Goal: Information Seeking & Learning: Learn about a topic

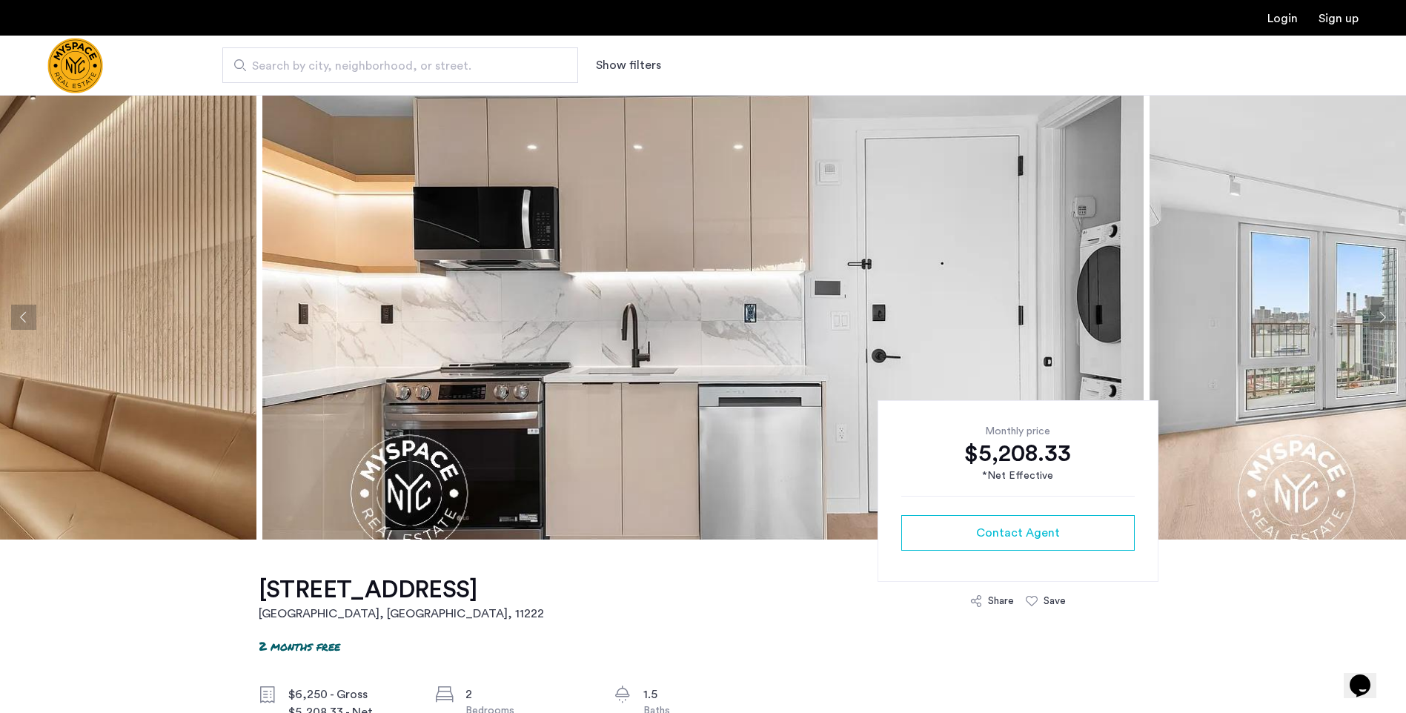
click at [841, 367] on img at bounding box center [702, 317] width 881 height 445
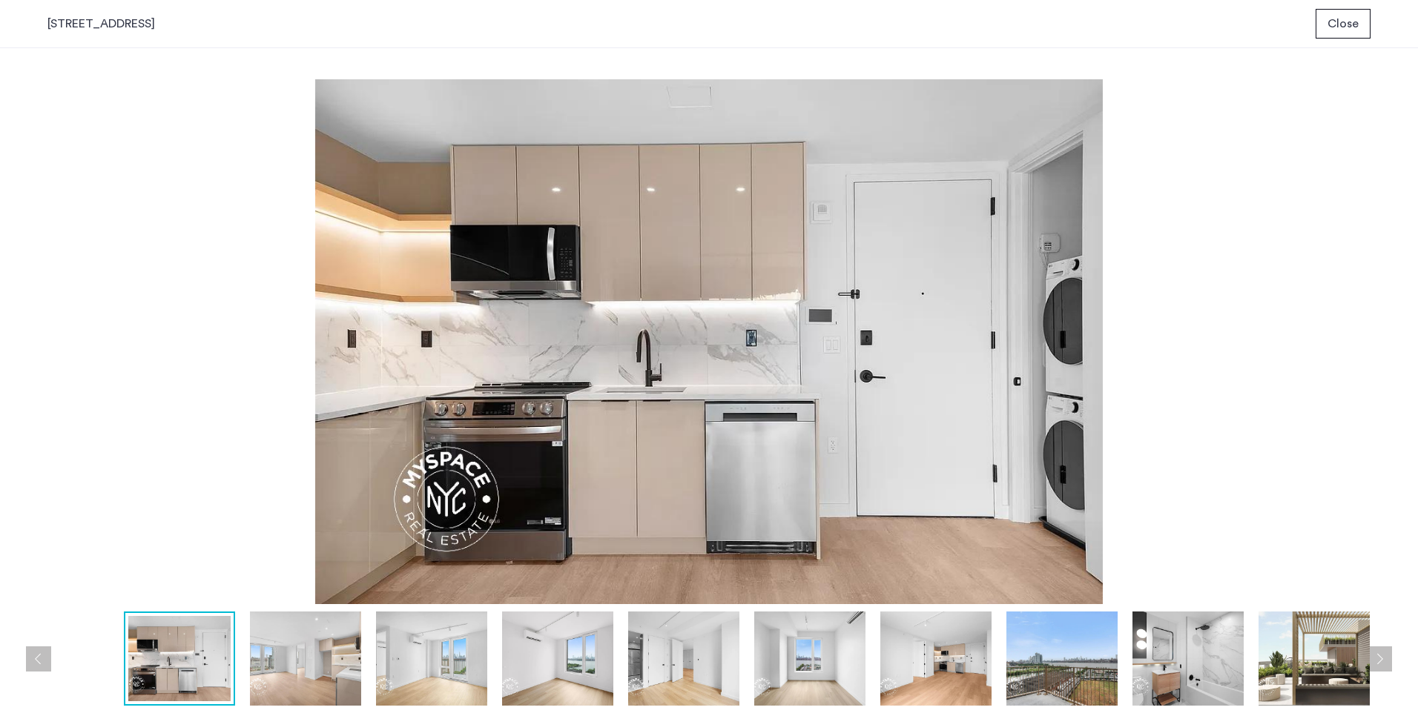
click at [1376, 657] on button "Next apartment" at bounding box center [1378, 658] width 25 height 25
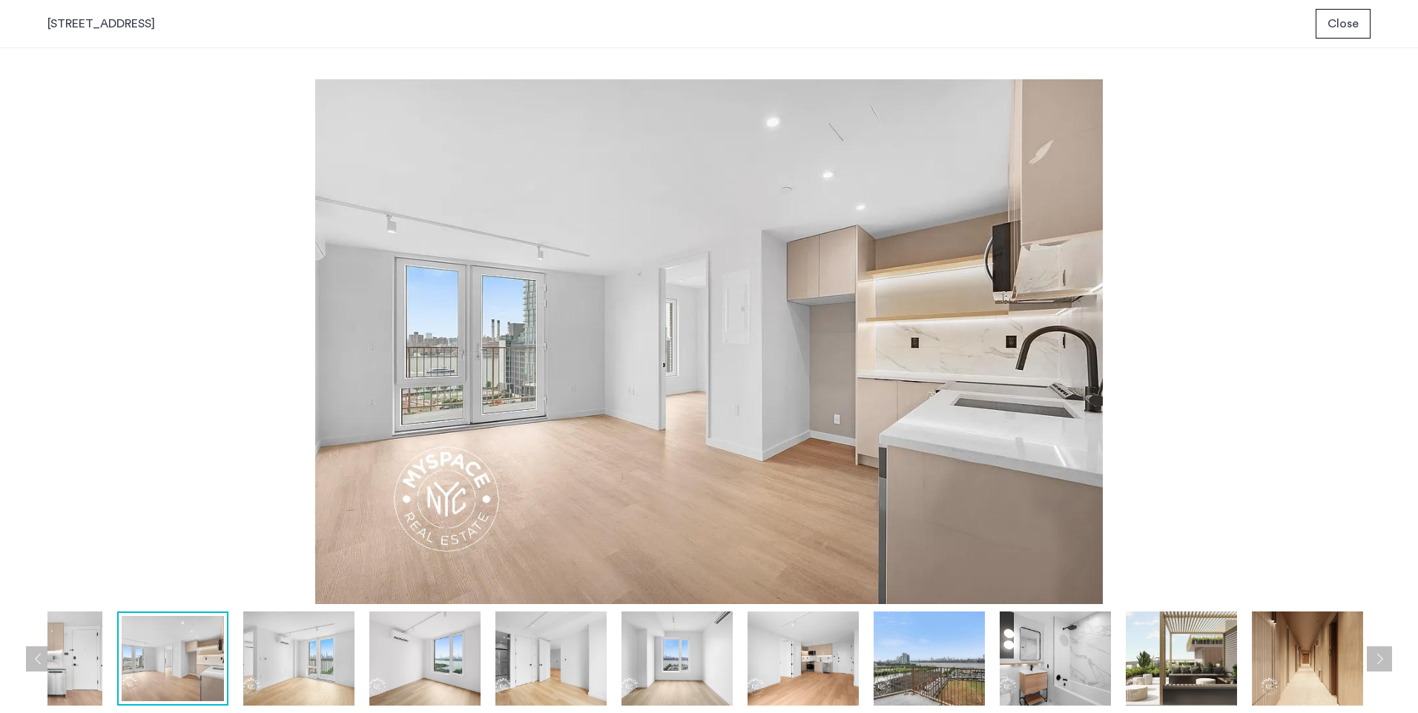
click at [39, 658] on button "Previous apartment" at bounding box center [38, 658] width 25 height 25
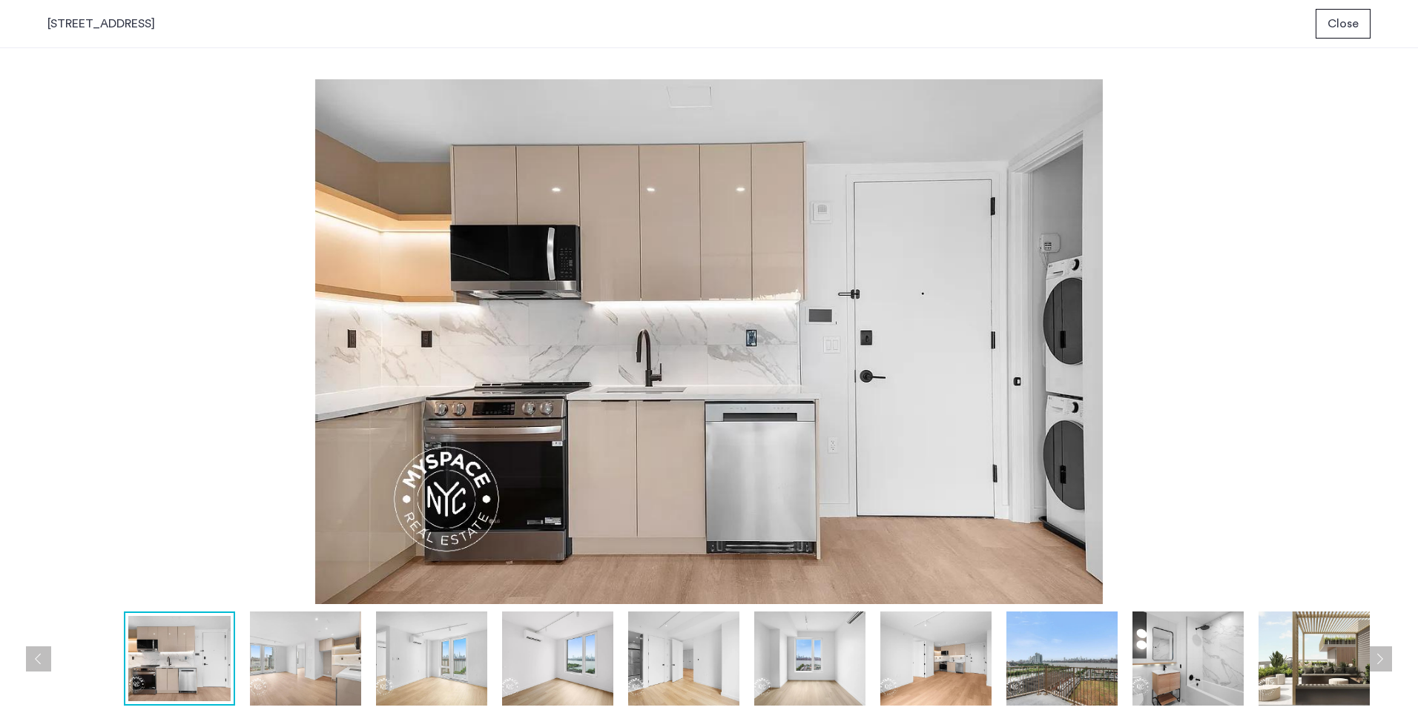
click at [295, 650] on img at bounding box center [305, 659] width 111 height 94
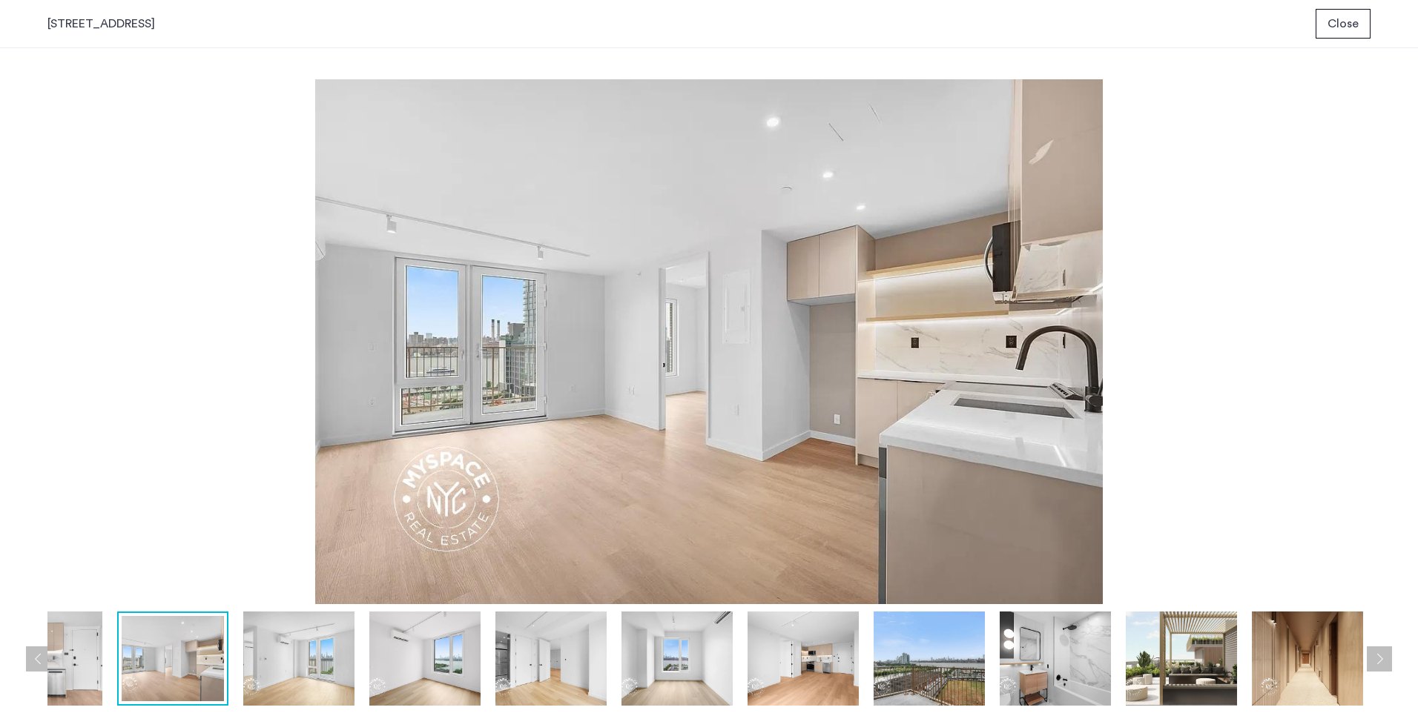
click at [87, 651] on img at bounding box center [46, 659] width 111 height 94
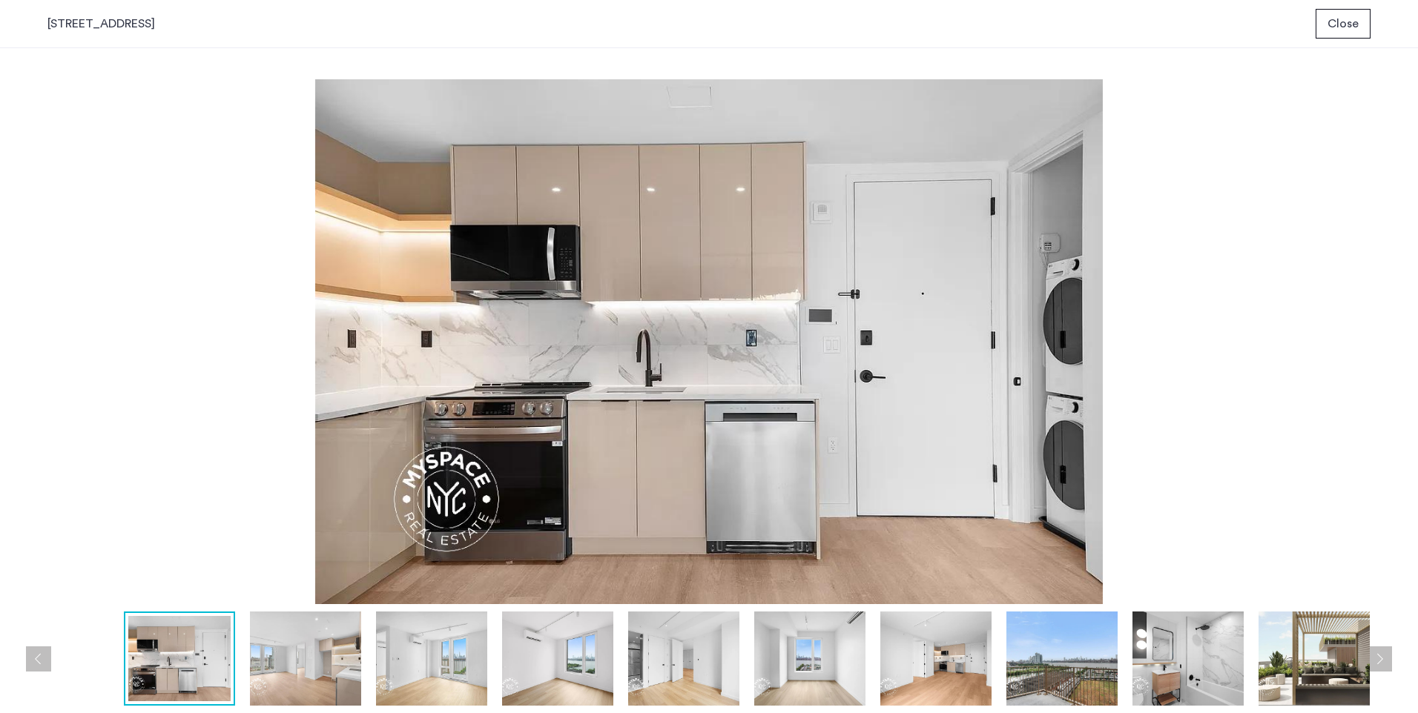
click at [939, 689] on img at bounding box center [935, 659] width 111 height 94
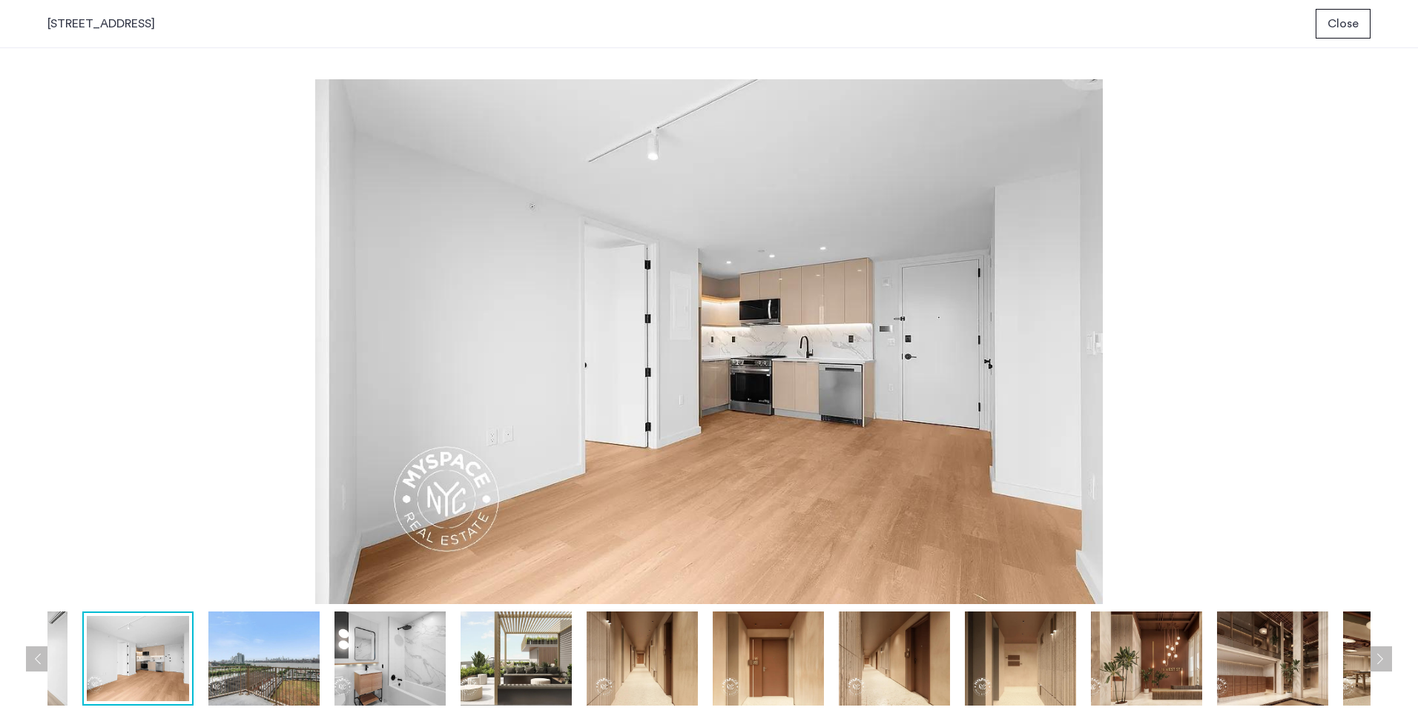
click at [724, 355] on img at bounding box center [708, 341] width 1323 height 525
click at [34, 656] on button "Previous apartment" at bounding box center [38, 658] width 25 height 25
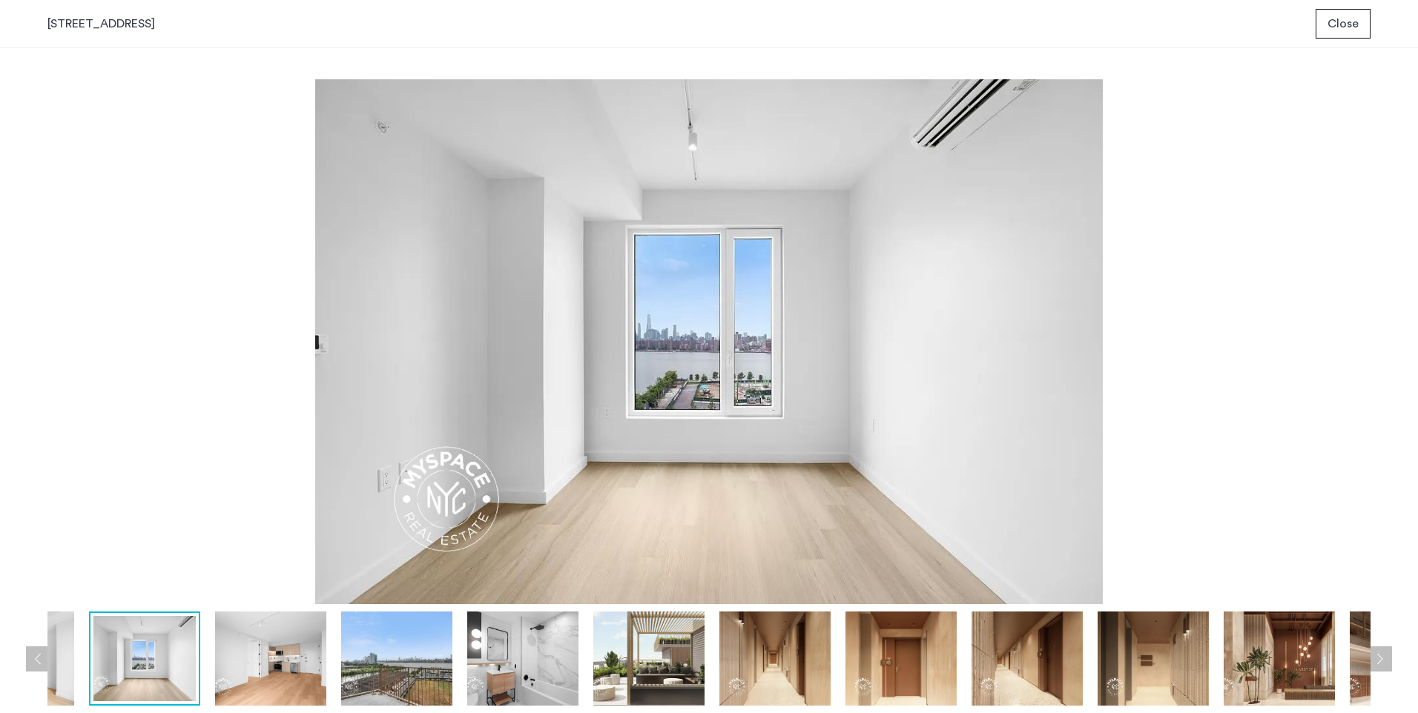
click at [1383, 658] on button "Next apartment" at bounding box center [1378, 658] width 25 height 25
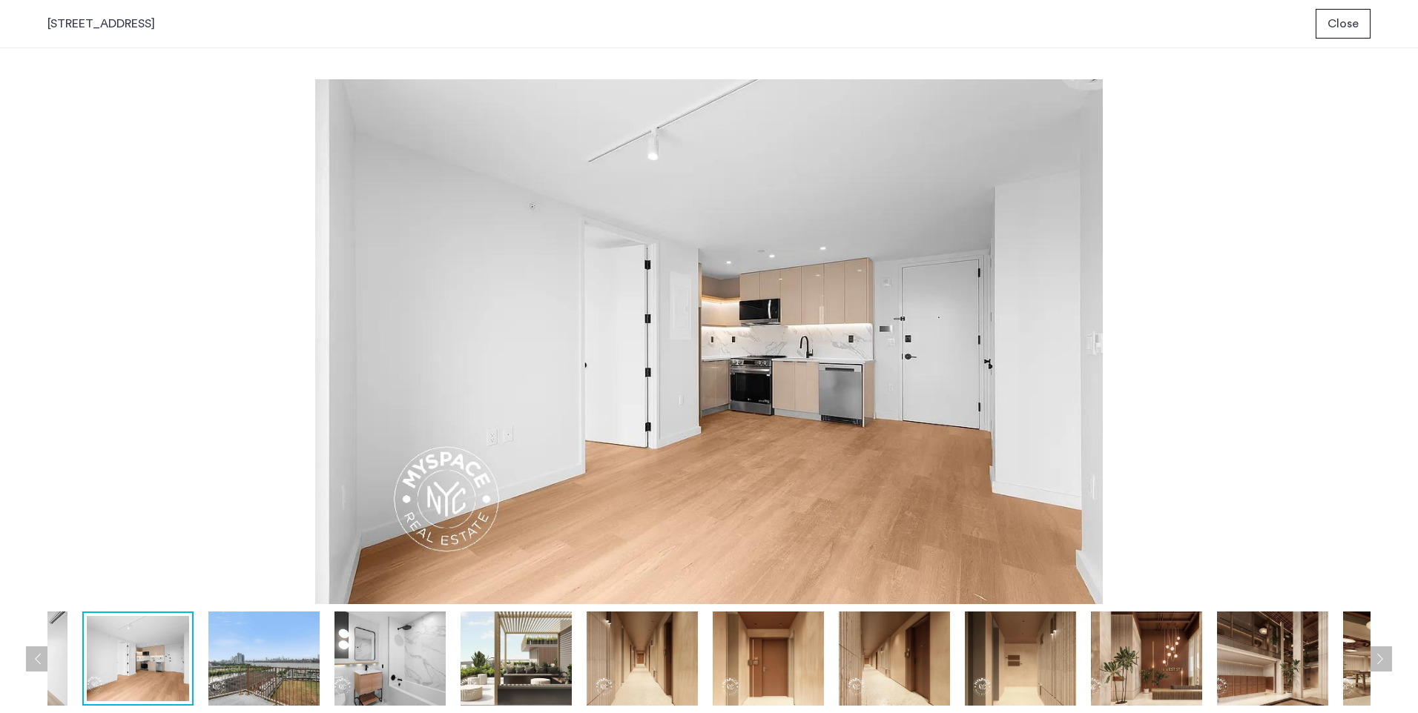
click at [39, 666] on button "Previous apartment" at bounding box center [38, 658] width 25 height 25
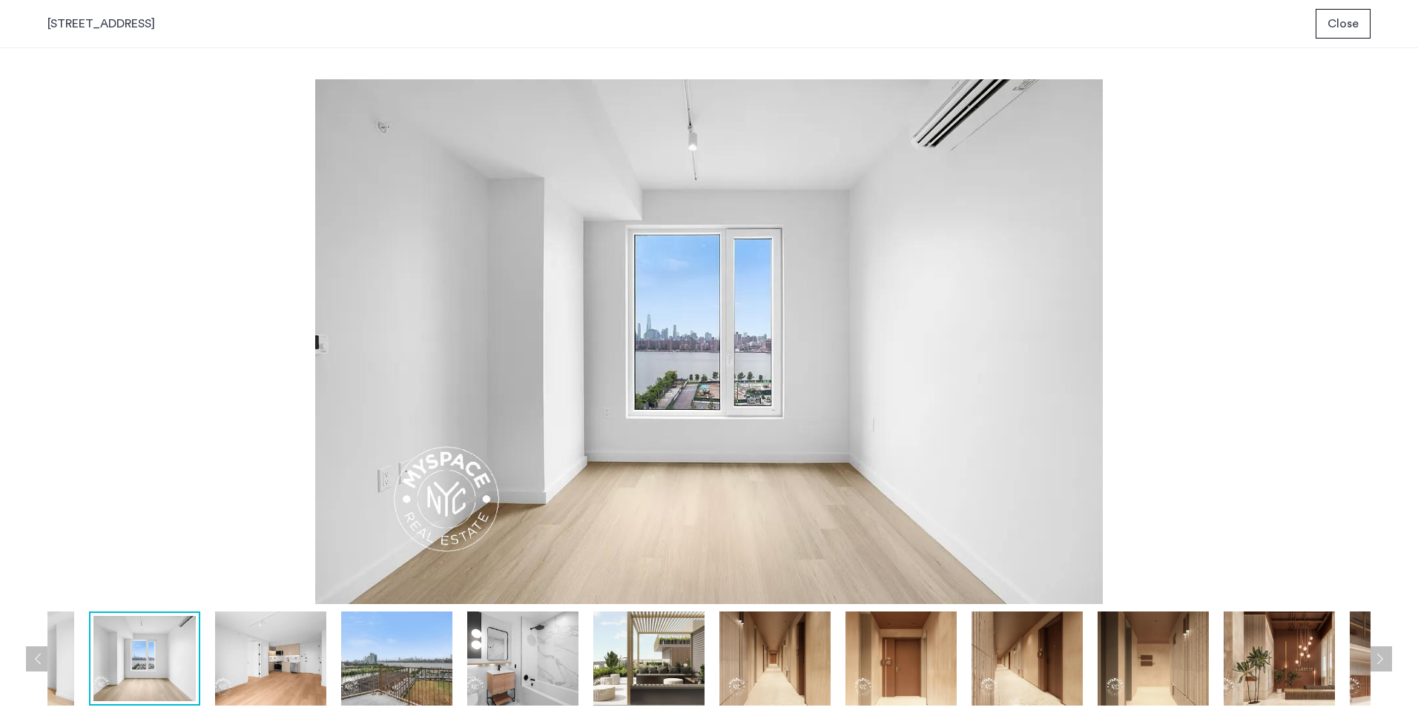
click at [39, 666] on button "Previous apartment" at bounding box center [38, 658] width 25 height 25
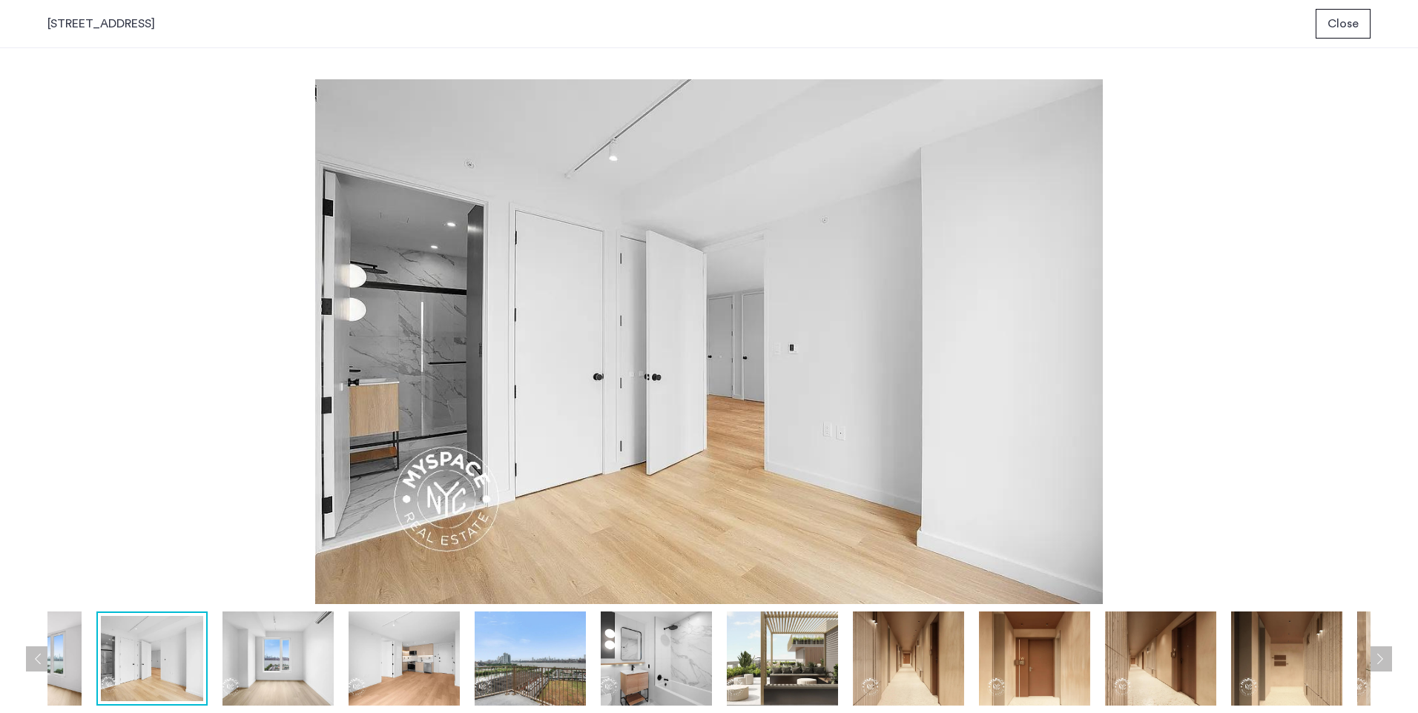
click at [76, 677] on img at bounding box center [25, 659] width 111 height 94
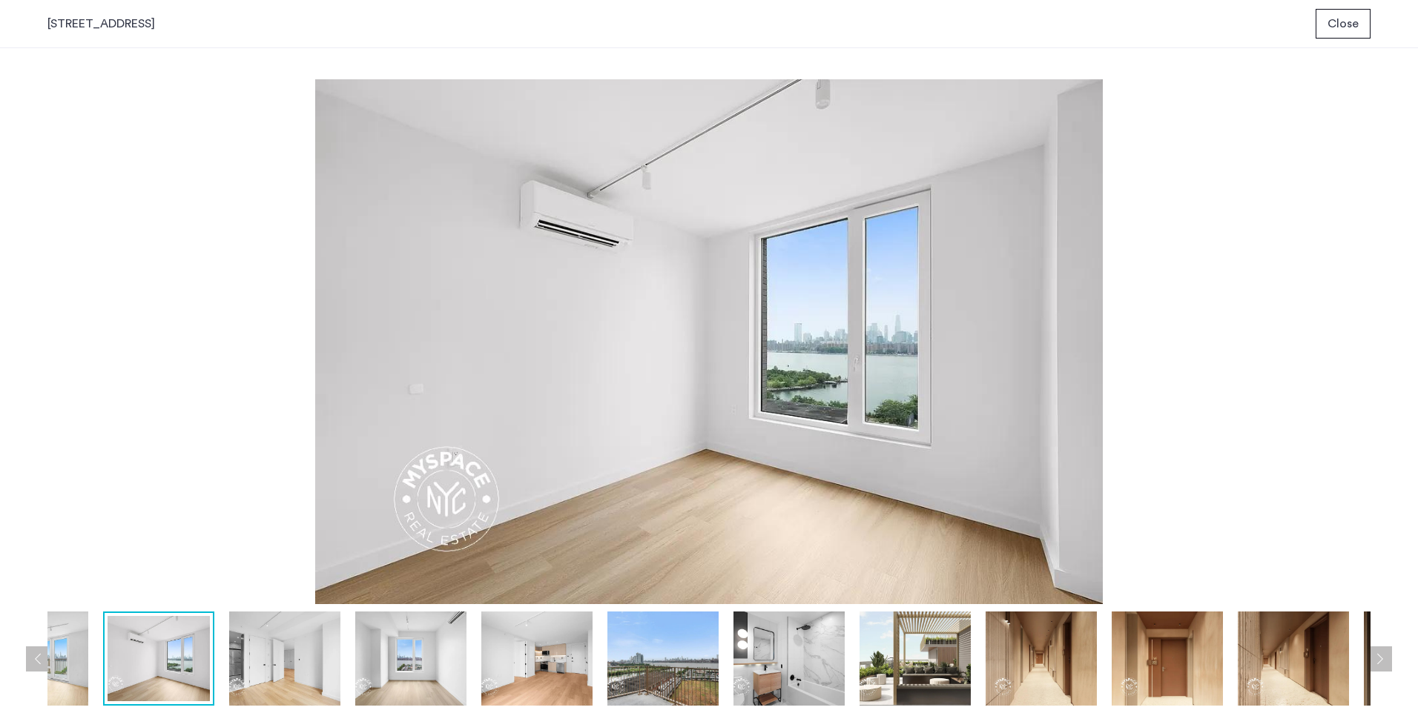
click at [31, 654] on button "Previous apartment" at bounding box center [38, 658] width 25 height 25
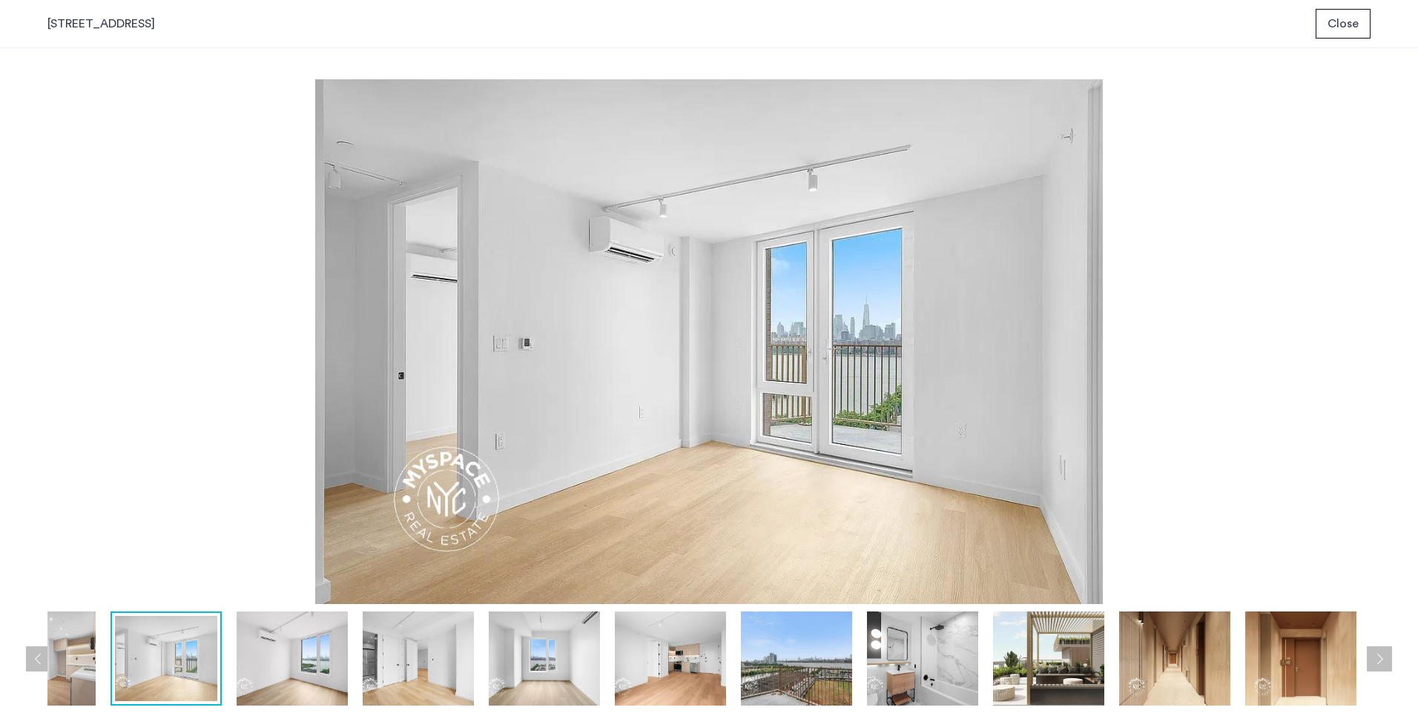
click at [31, 654] on button "Previous apartment" at bounding box center [38, 658] width 25 height 25
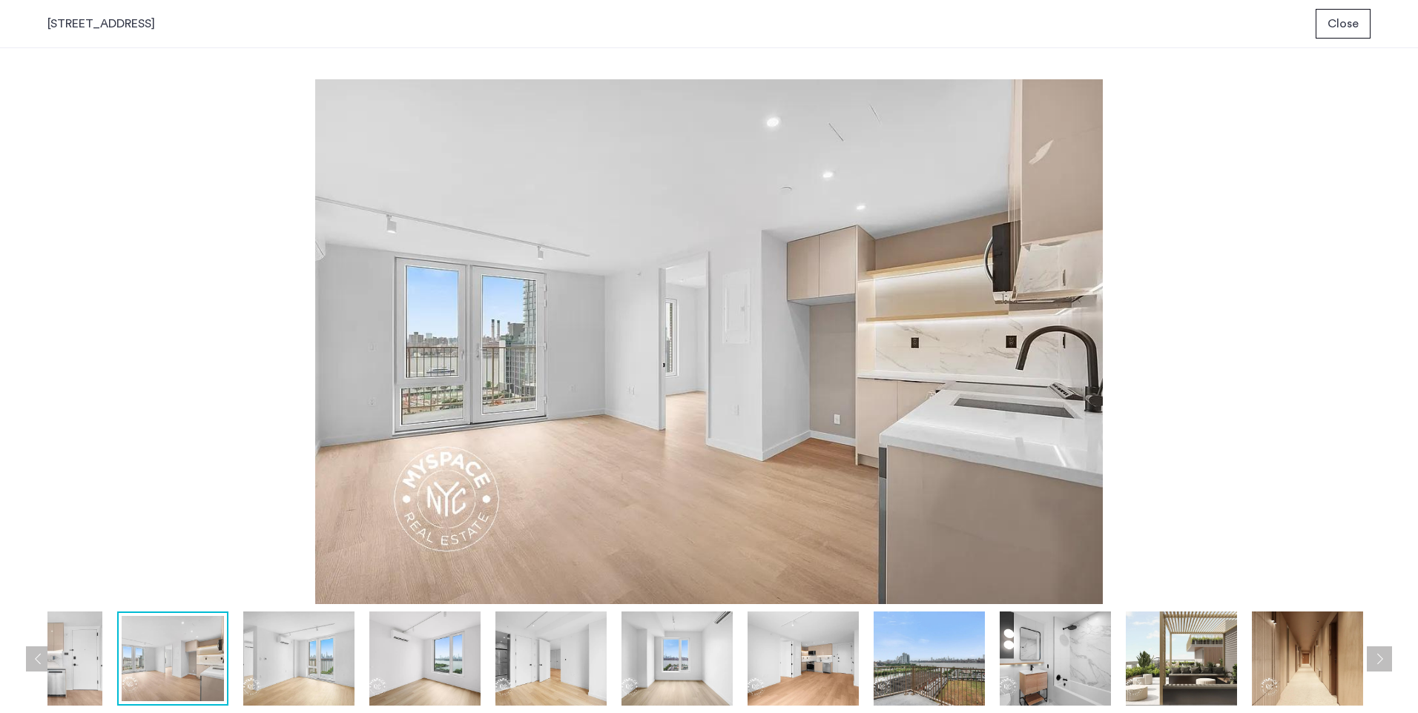
click at [89, 660] on img at bounding box center [46, 659] width 111 height 94
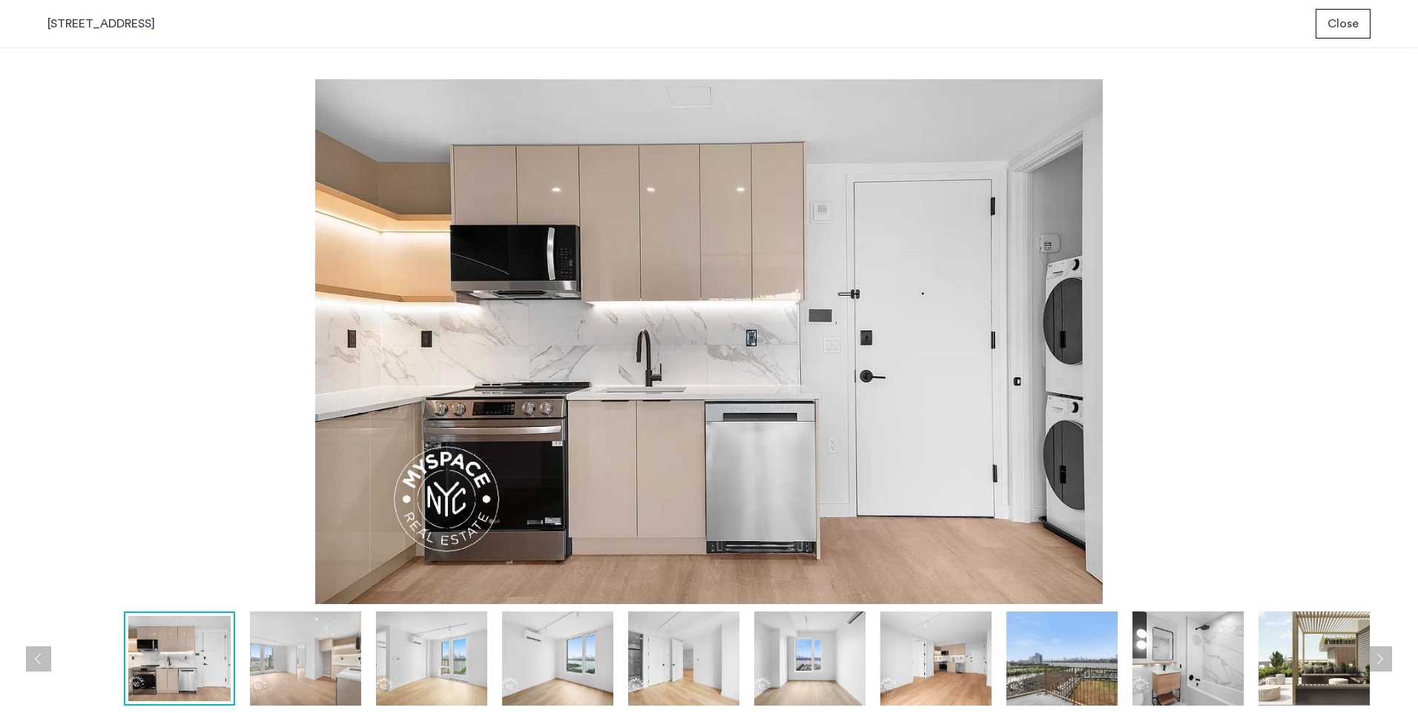
click at [921, 669] on img at bounding box center [935, 659] width 111 height 94
